Goal: Find specific page/section: Locate a particular part of the current website

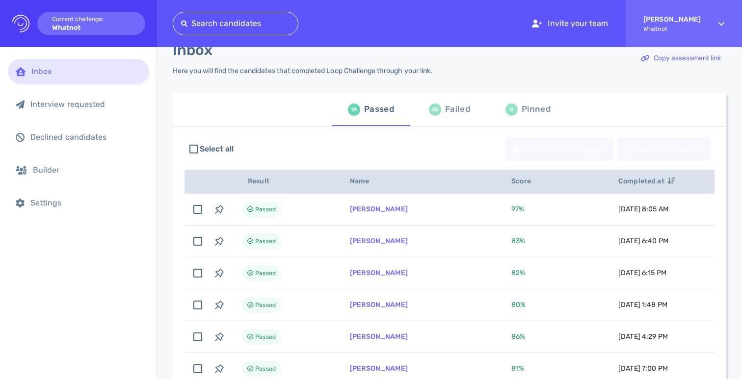
scroll to position [18, 0]
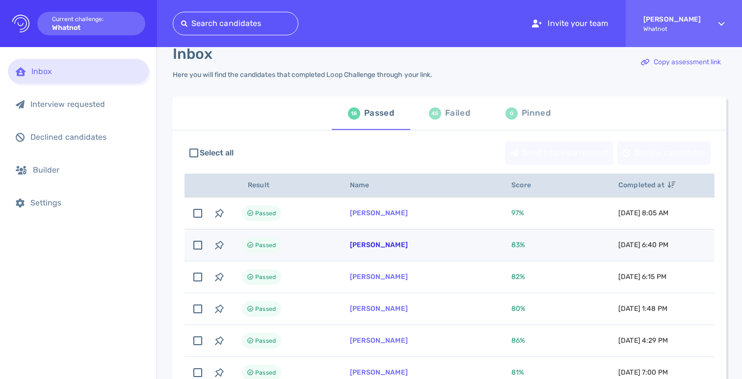
click at [366, 249] on link "[PERSON_NAME]" at bounding box center [379, 245] width 58 height 8
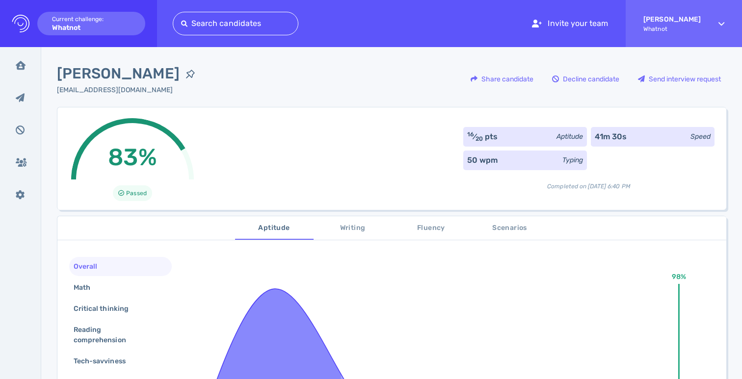
click at [112, 70] on span "[PERSON_NAME]" at bounding box center [118, 74] width 123 height 22
copy div "[PERSON_NAME]"
